Goal: Transaction & Acquisition: Purchase product/service

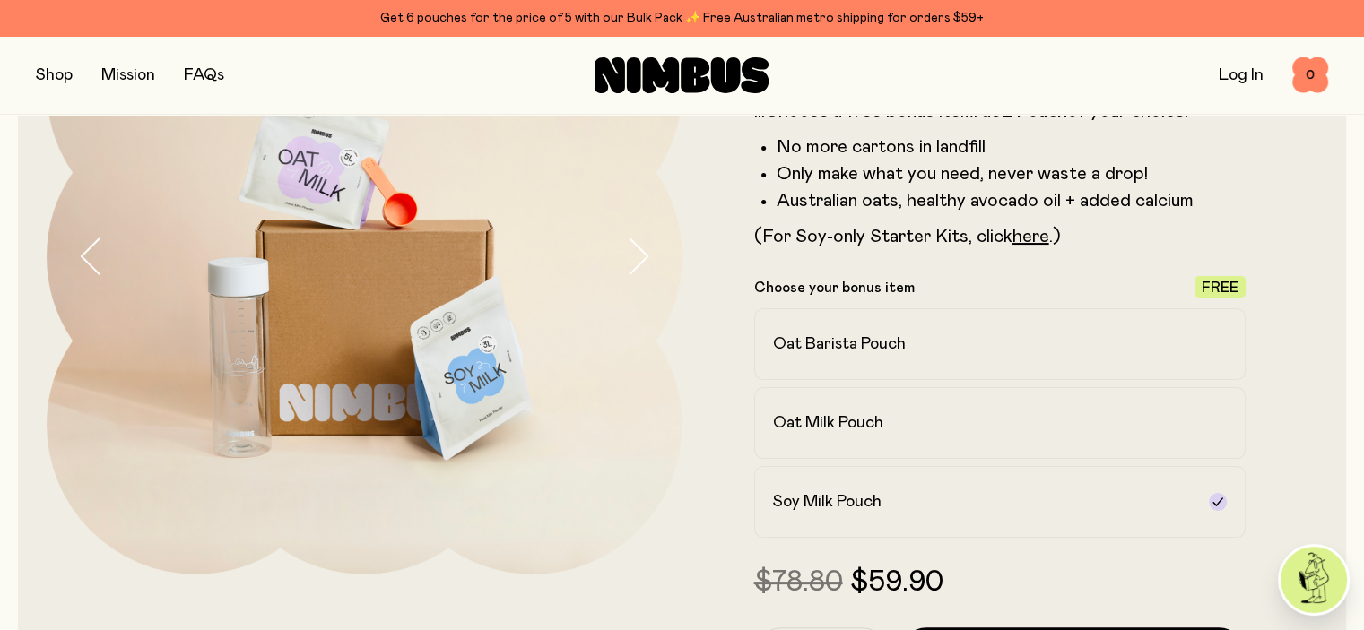
scroll to position [17, 0]
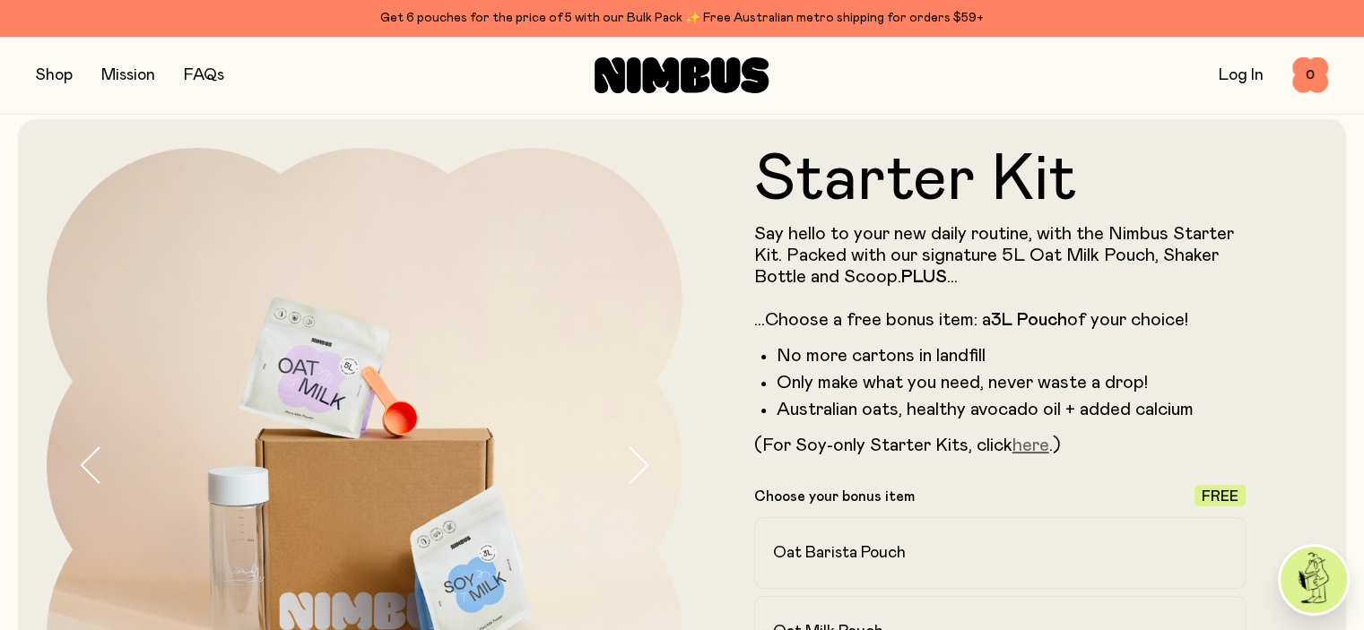
click at [1033, 453] on link "here" at bounding box center [1030, 446] width 37 height 18
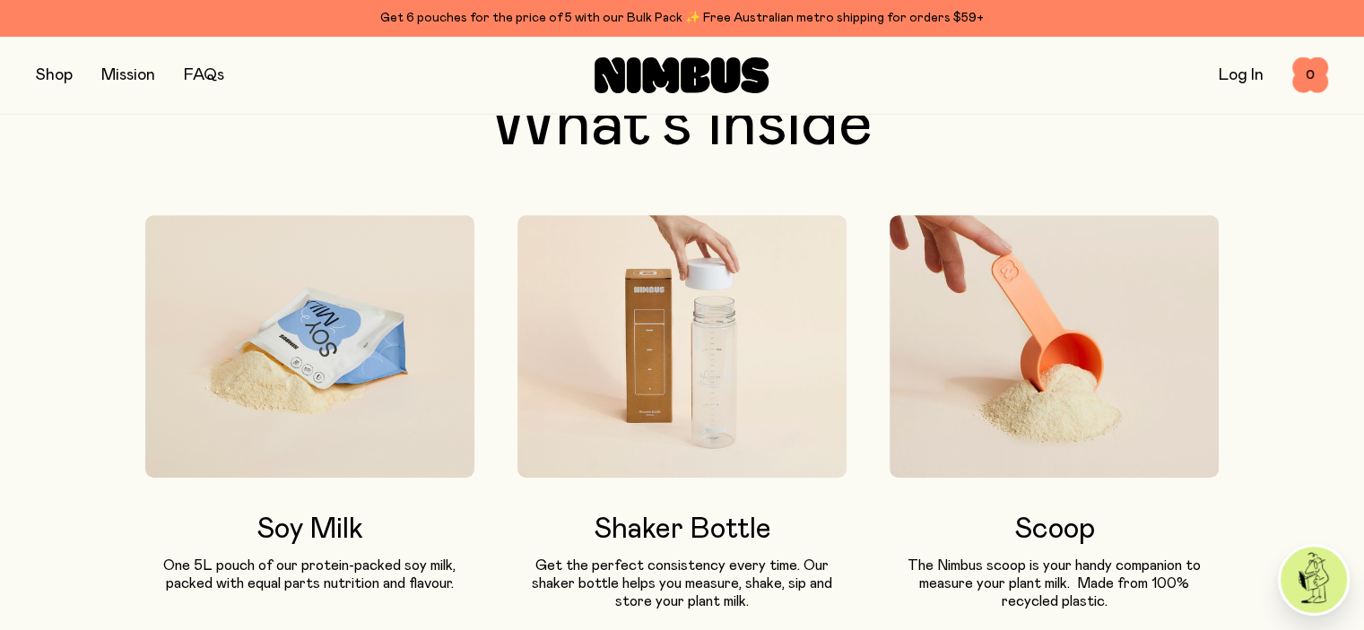
scroll to position [1045, 0]
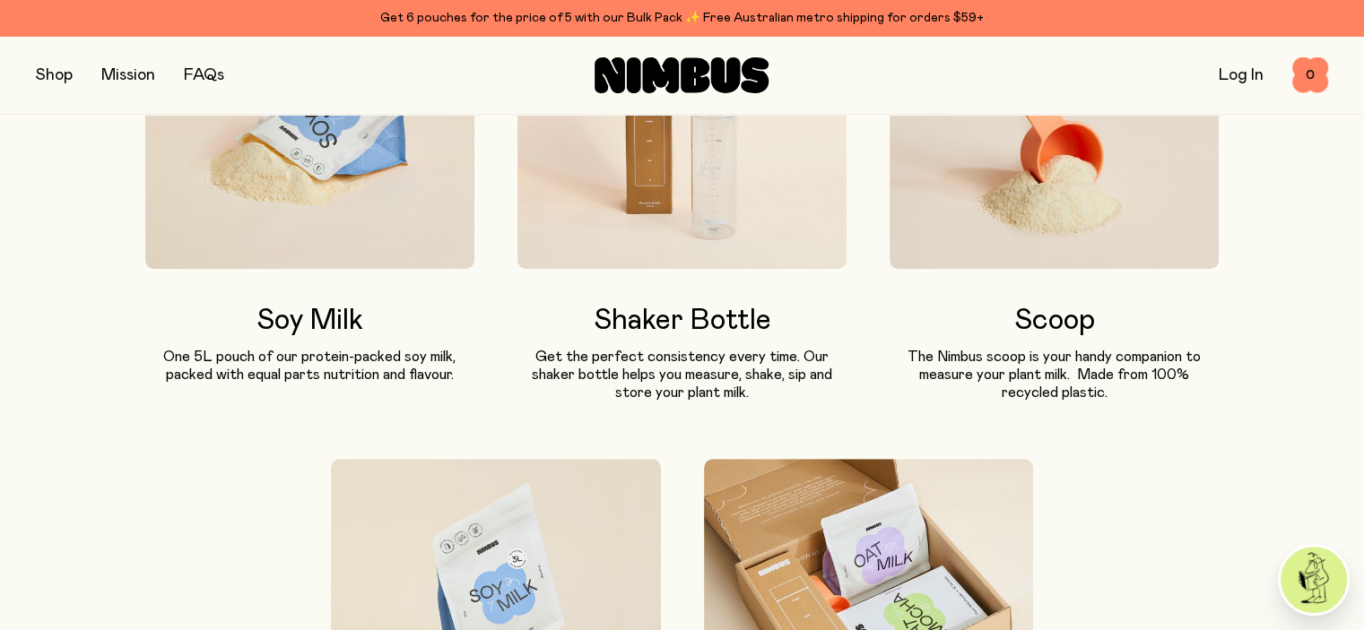
click at [45, 78] on button "button" at bounding box center [54, 75] width 37 height 25
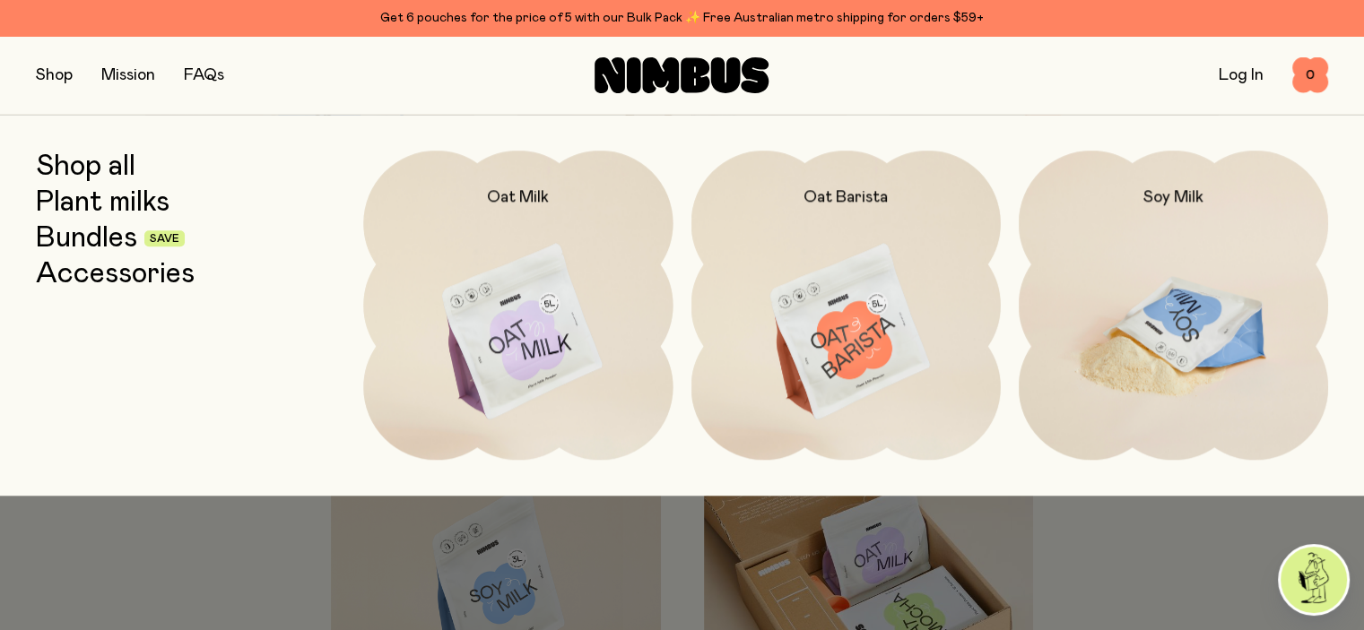
click at [1131, 312] on img at bounding box center [1173, 333] width 309 height 364
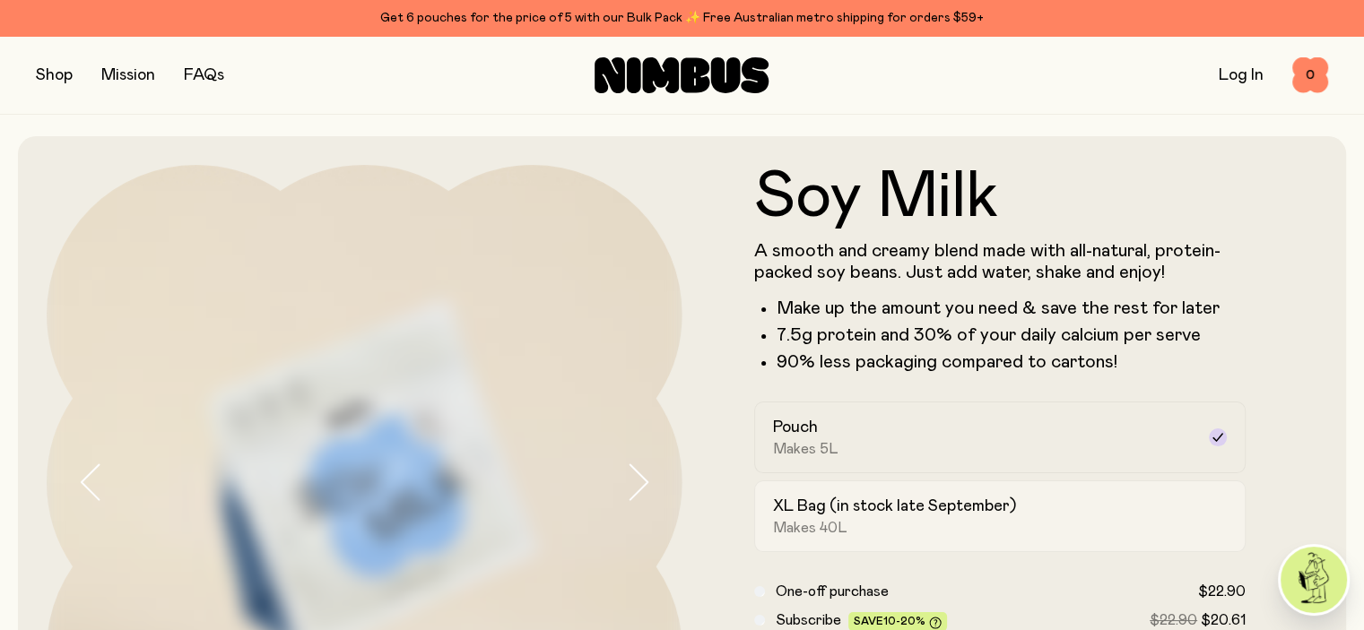
scroll to position [209, 0]
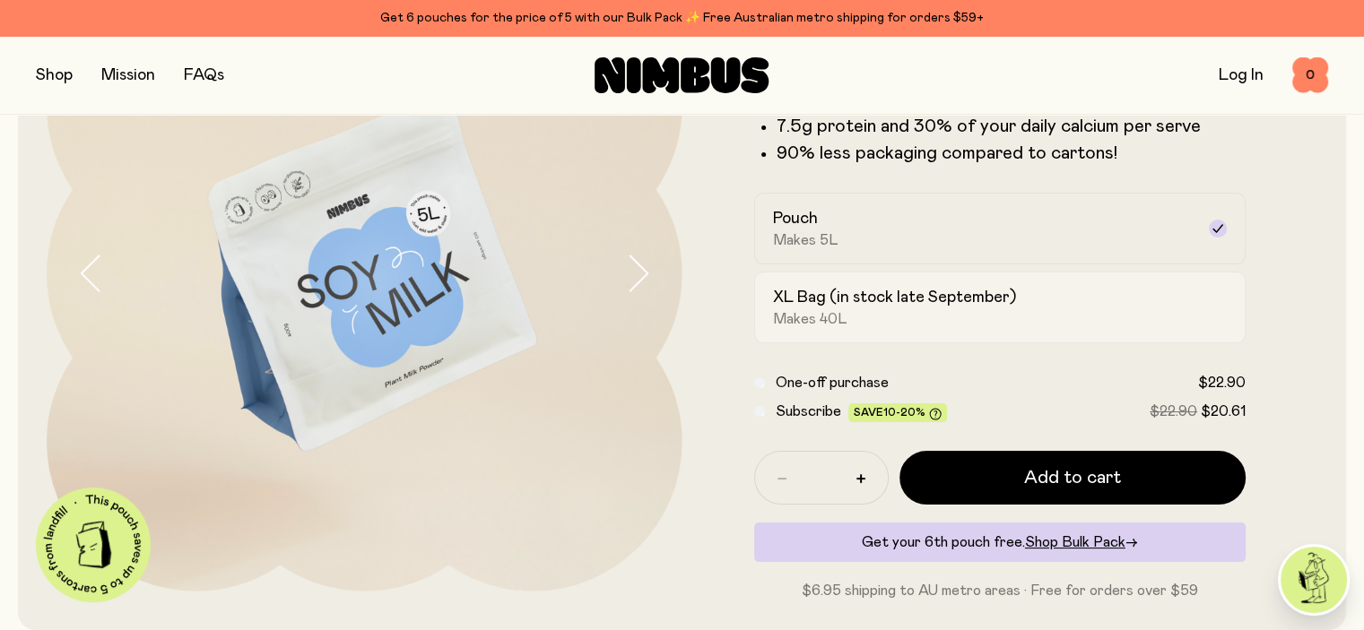
click at [1114, 328] on div "XL Bag (in stock late September) Makes 40L" at bounding box center [984, 307] width 422 height 41
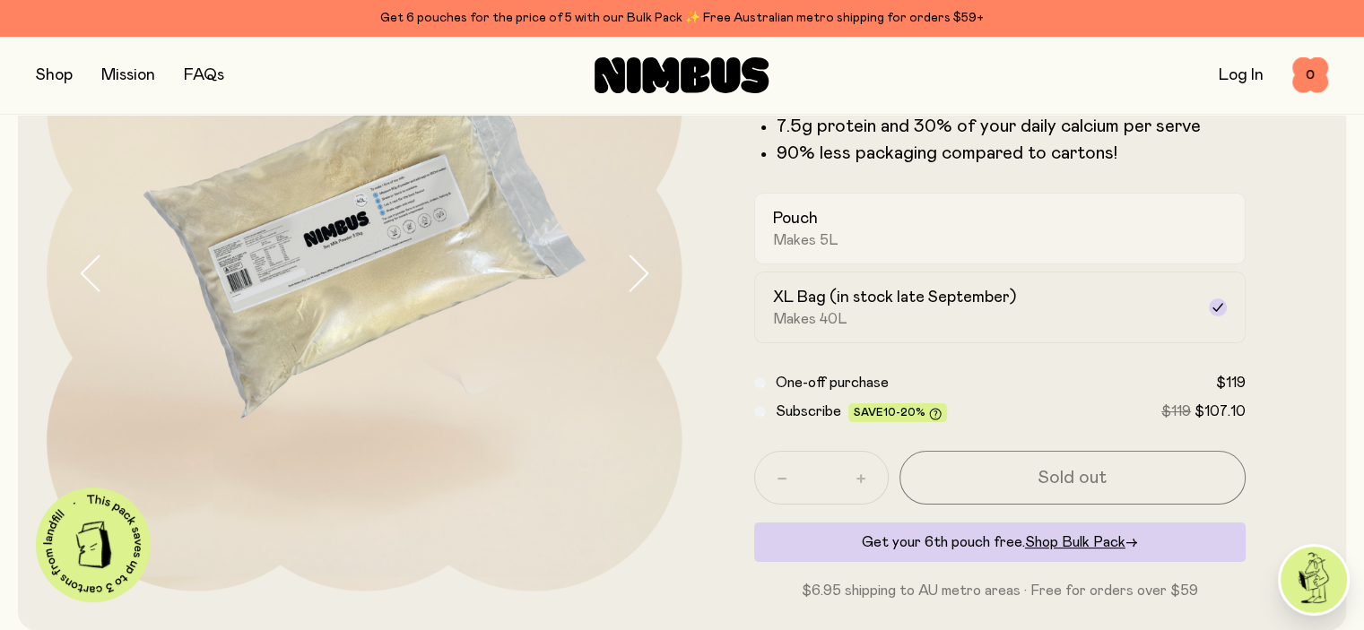
click at [1114, 259] on label "Pouch Makes 5L" at bounding box center [1000, 229] width 492 height 72
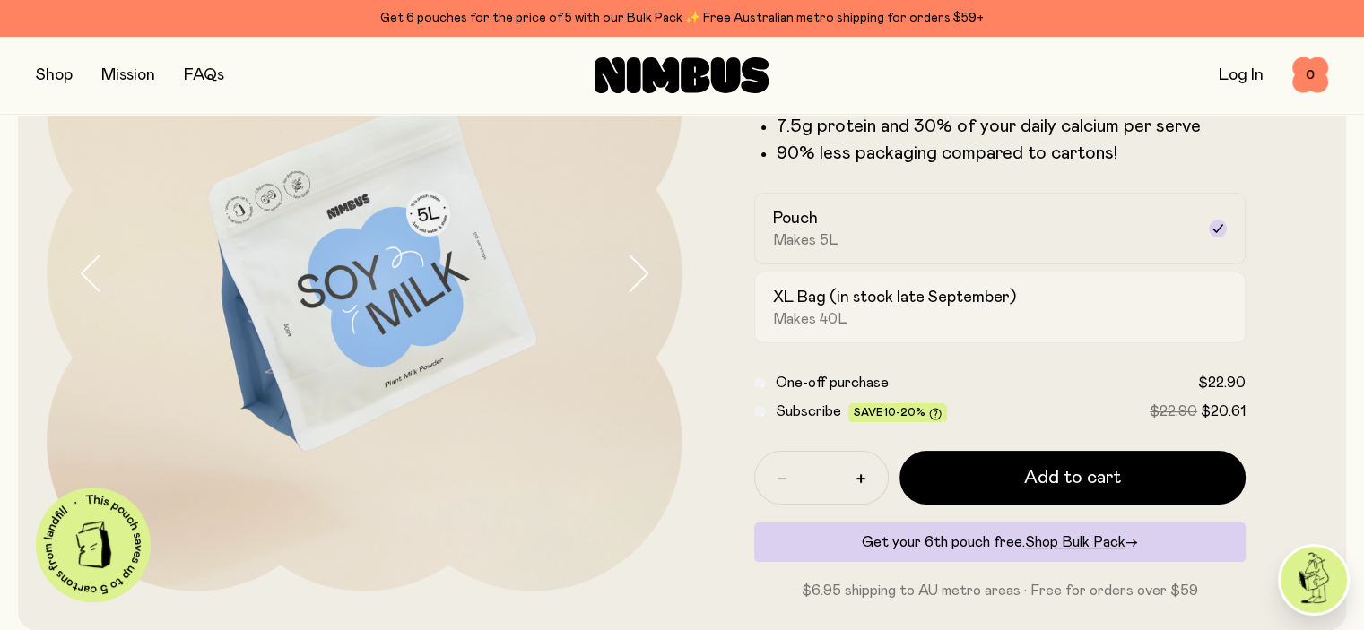
click at [1113, 328] on div "XL Bag (in stock late September) Makes 40L" at bounding box center [984, 307] width 422 height 41
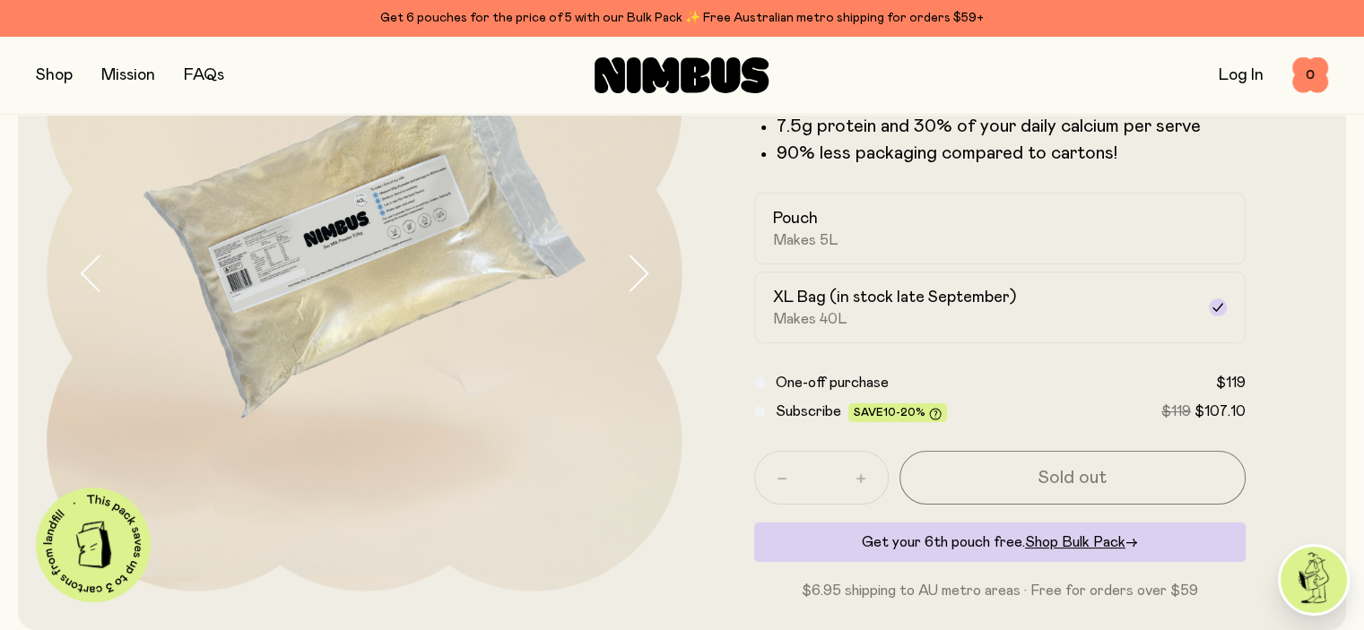
click at [639, 276] on icon "button" at bounding box center [637, 274] width 25 height 38
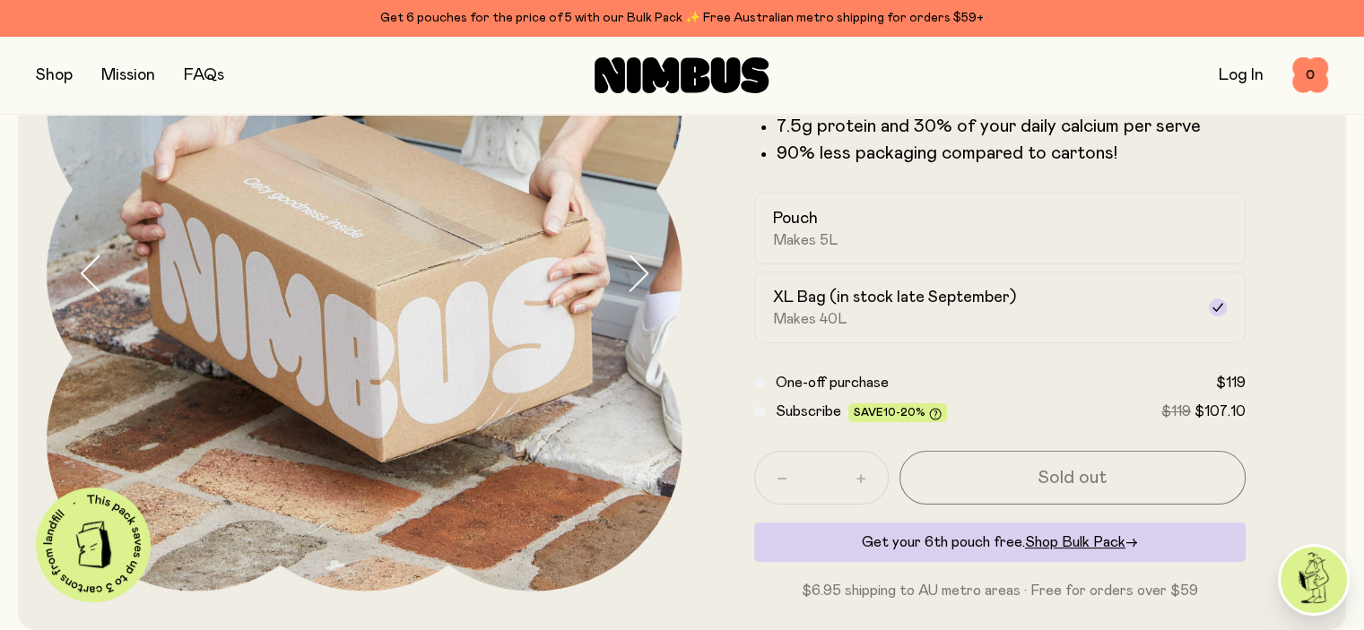
click at [639, 276] on icon "button" at bounding box center [637, 274] width 25 height 38
